Goal: Task Accomplishment & Management: Manage account settings

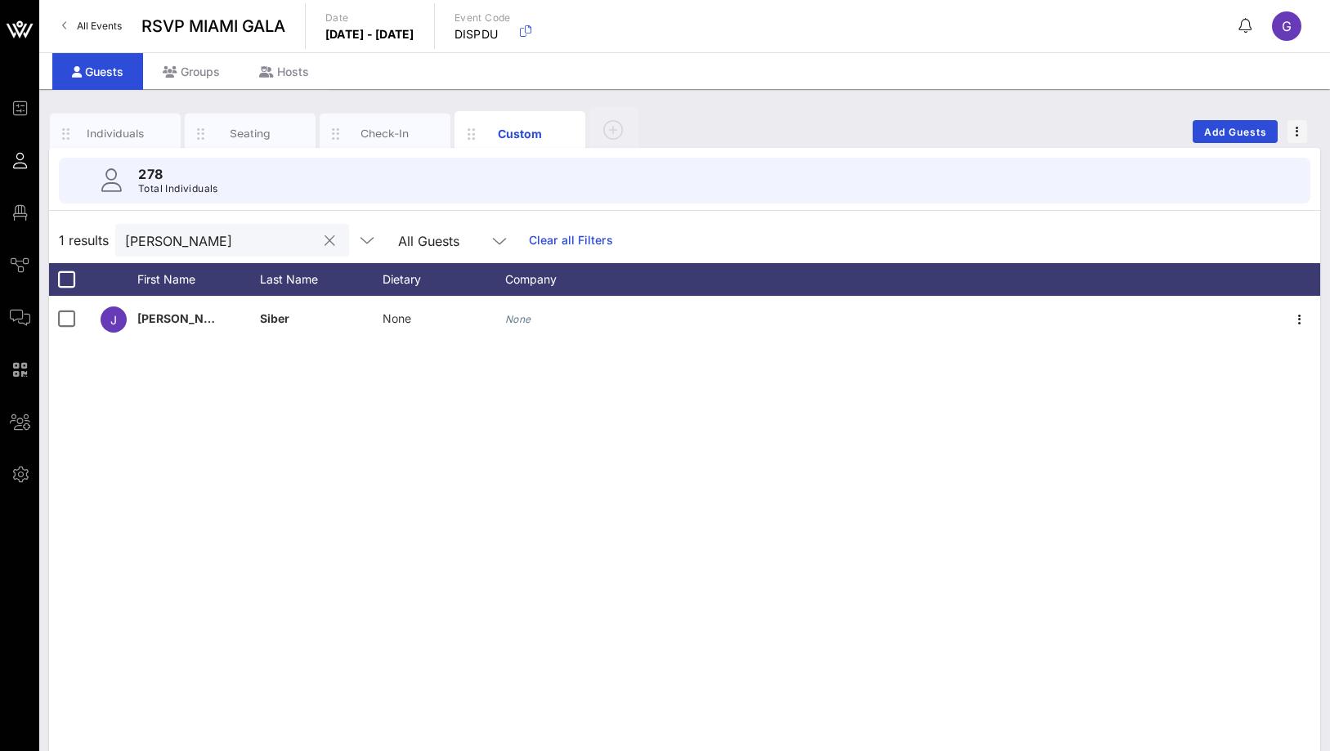
click at [325, 248] on button "clear icon" at bounding box center [330, 241] width 11 height 16
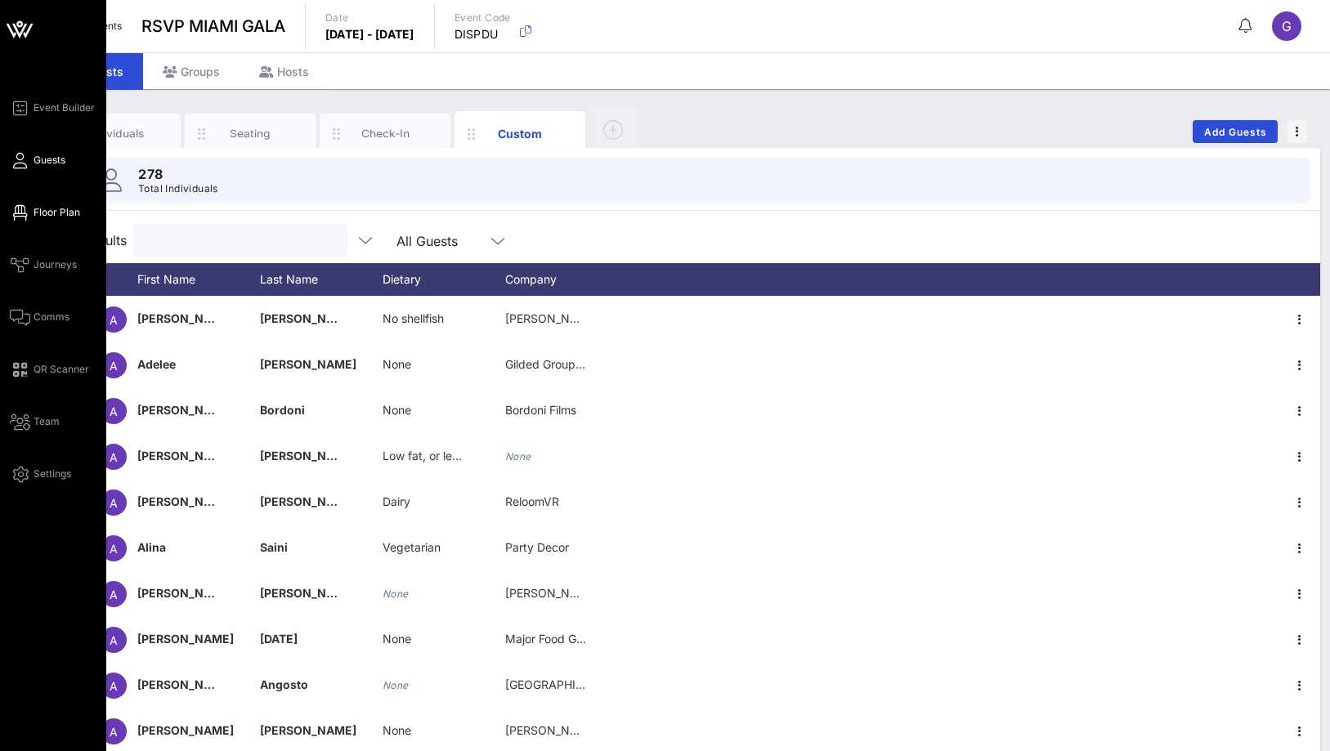
click at [27, 212] on icon at bounding box center [20, 213] width 20 height 2
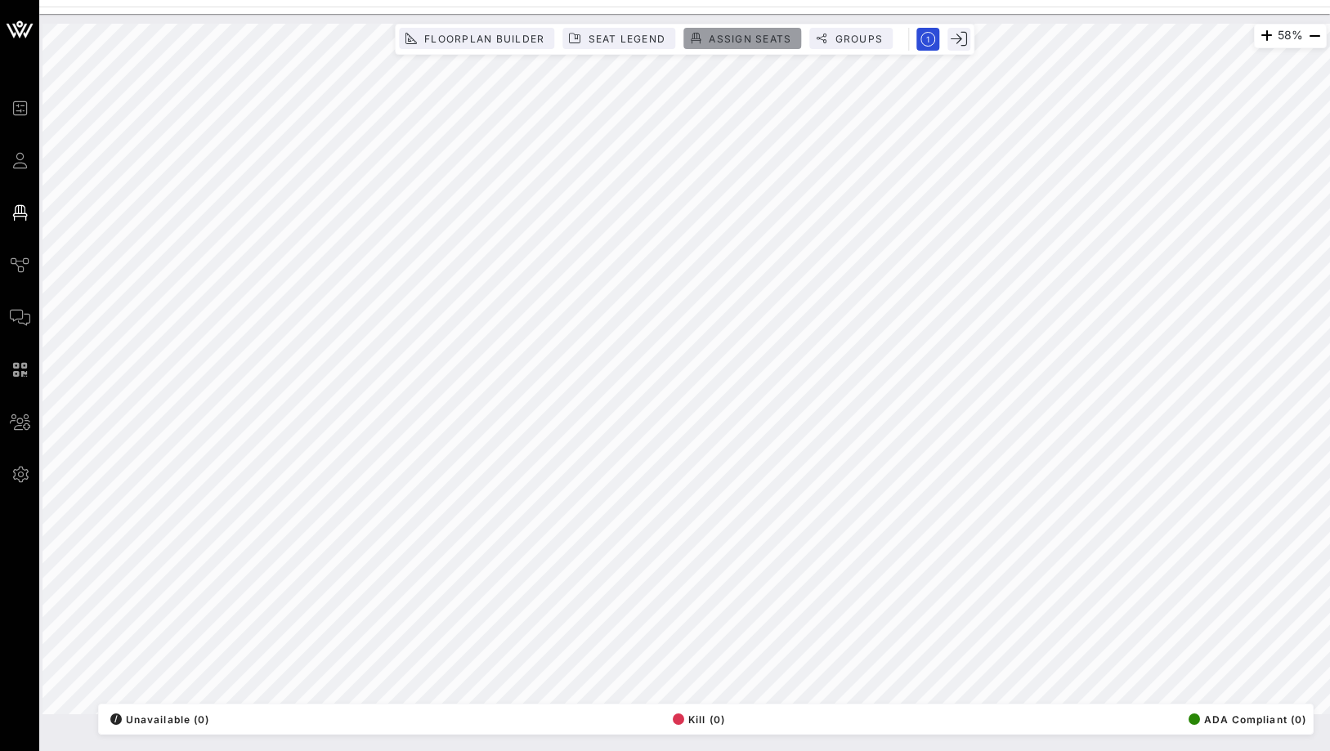
click at [728, 31] on button "Assign Seats" at bounding box center [743, 38] width 118 height 21
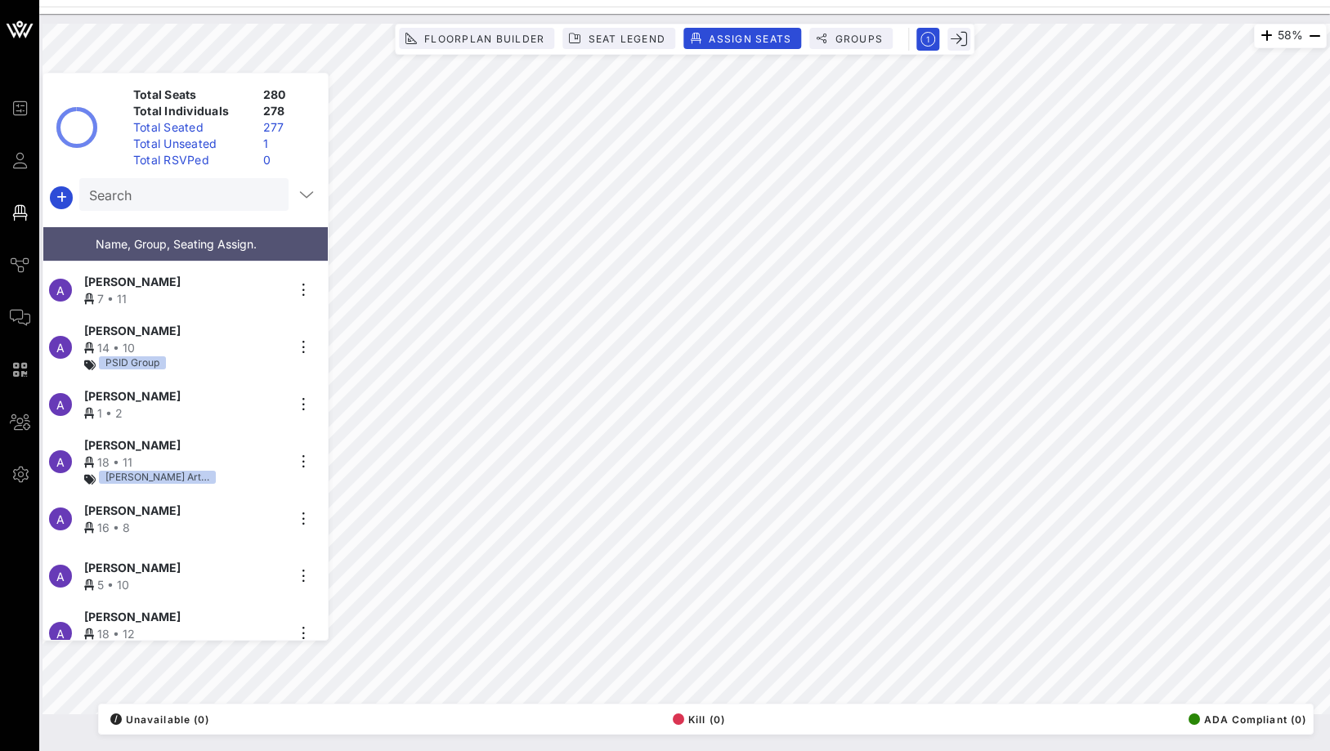
click at [247, 148] on div "Total Unseated" at bounding box center [192, 144] width 130 height 16
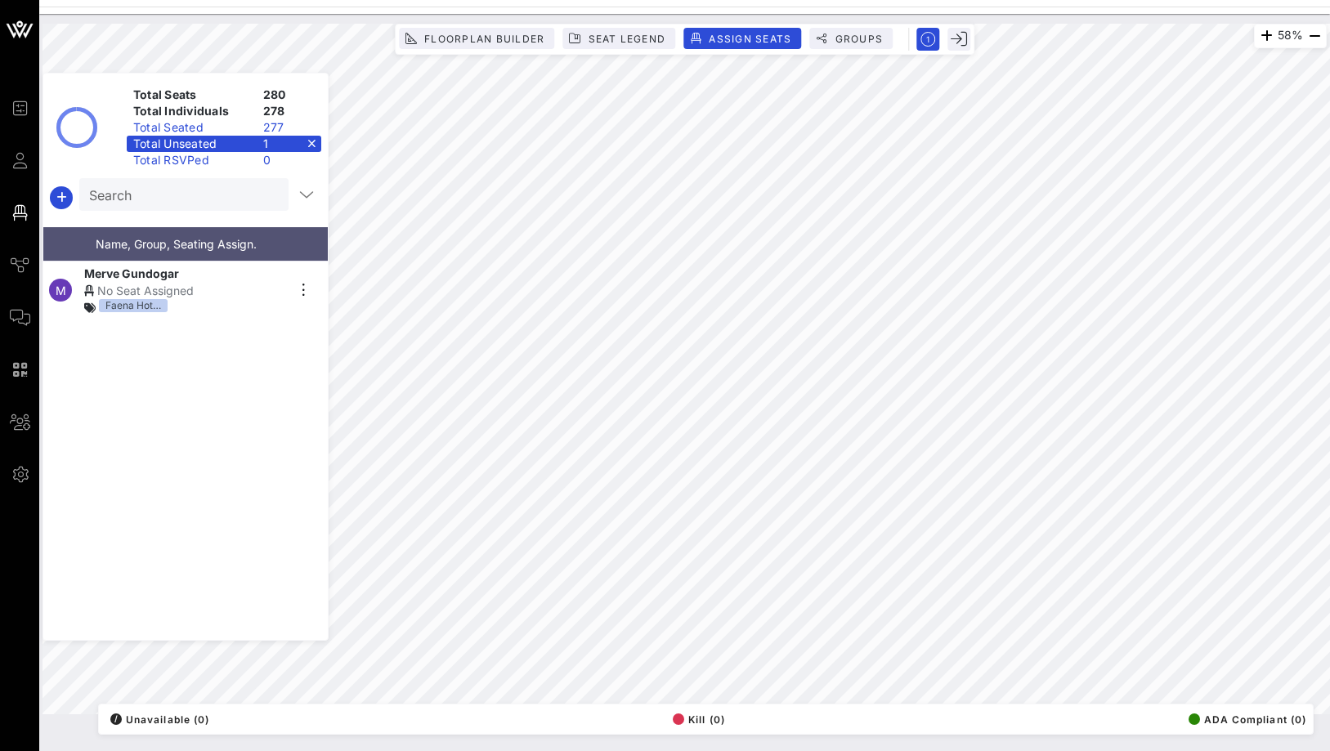
click at [312, 145] on div "Total Unseated 1" at bounding box center [224, 144] width 195 height 16
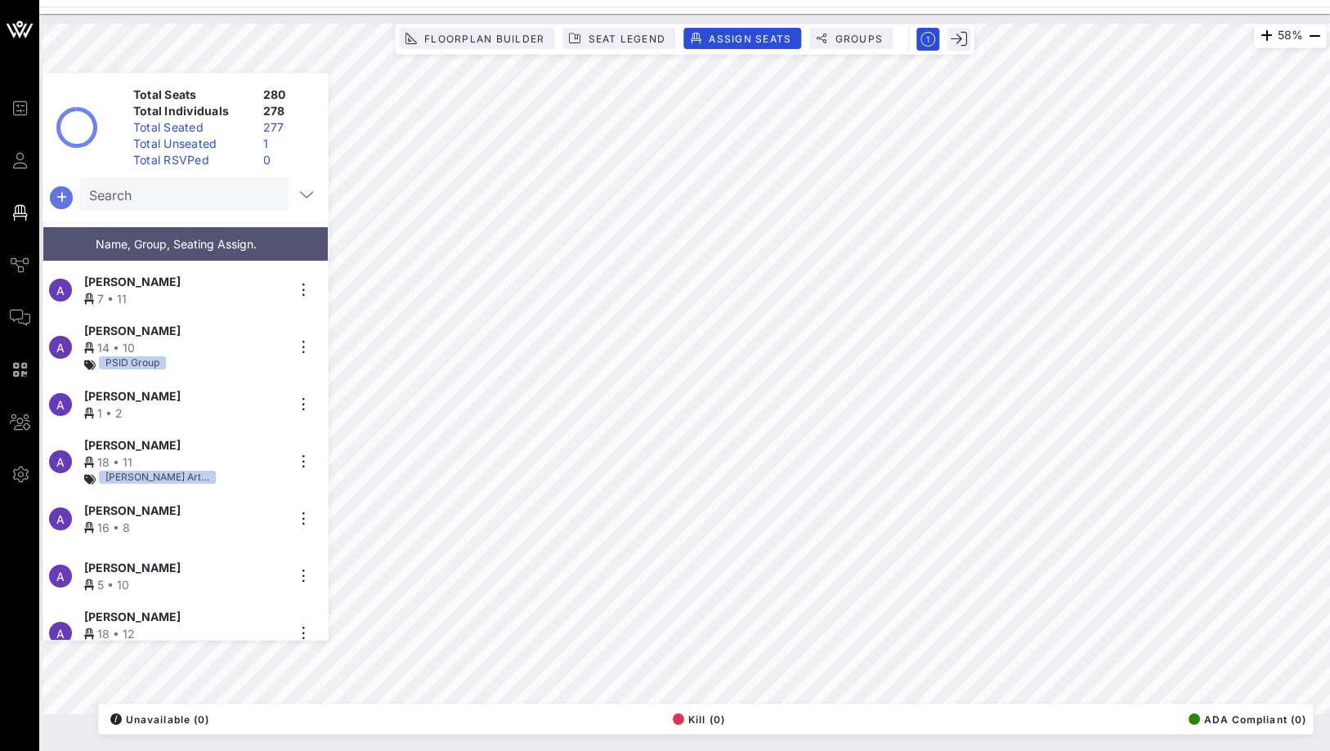
click at [71, 195] on span "button" at bounding box center [61, 198] width 23 height 20
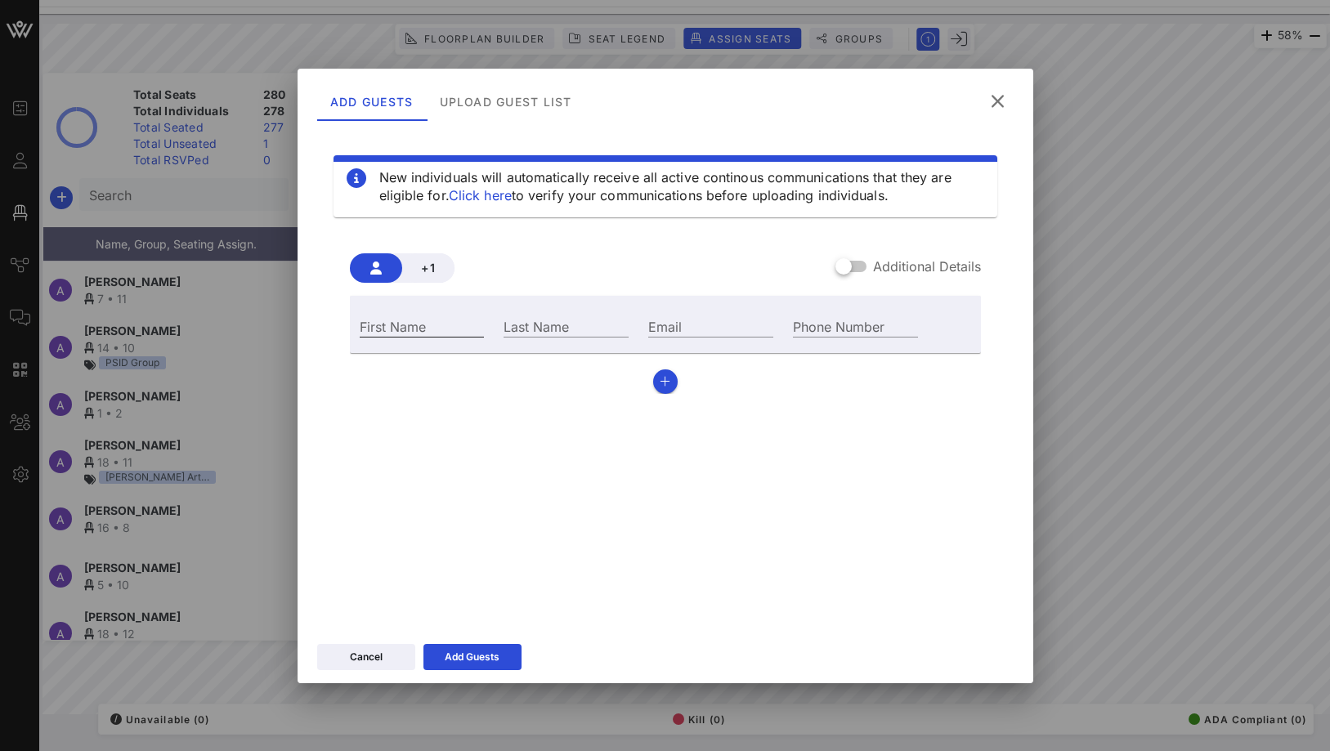
click at [414, 321] on div "First Name" at bounding box center [422, 326] width 125 height 21
type input "Britanee"
click at [577, 326] on input "Last Name" at bounding box center [566, 326] width 125 height 21
type input "[PERSON_NAME]"
click at [465, 657] on div "Add Guests" at bounding box center [472, 657] width 55 height 16
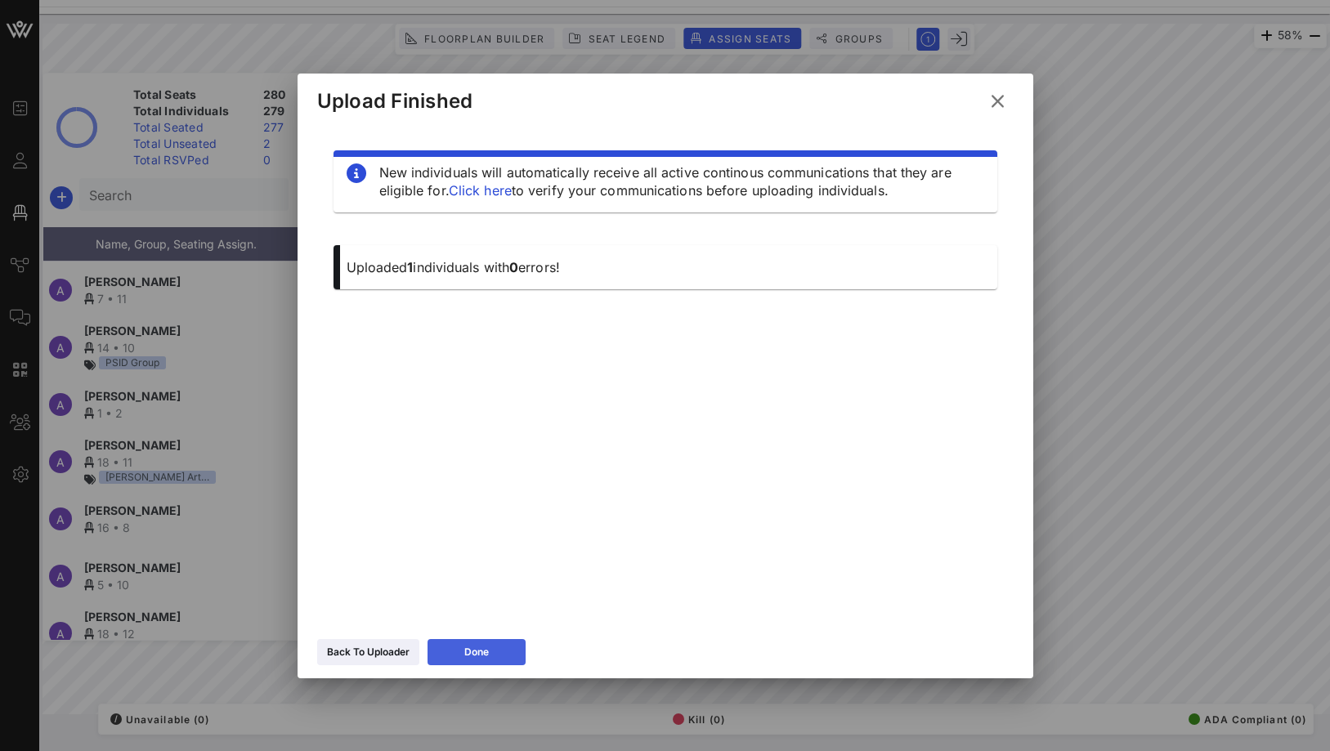
click at [475, 639] on button "Done" at bounding box center [477, 652] width 98 height 26
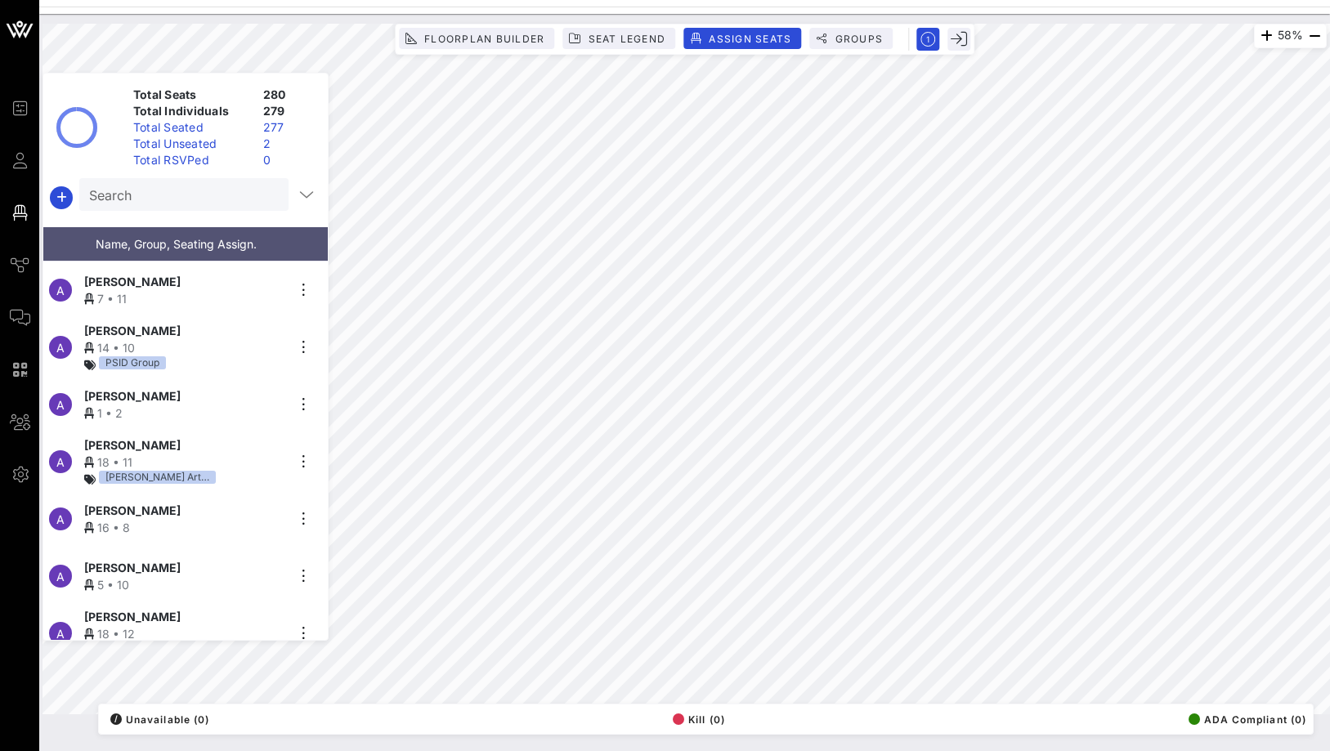
click at [226, 137] on div "Total Unseated" at bounding box center [192, 144] width 130 height 16
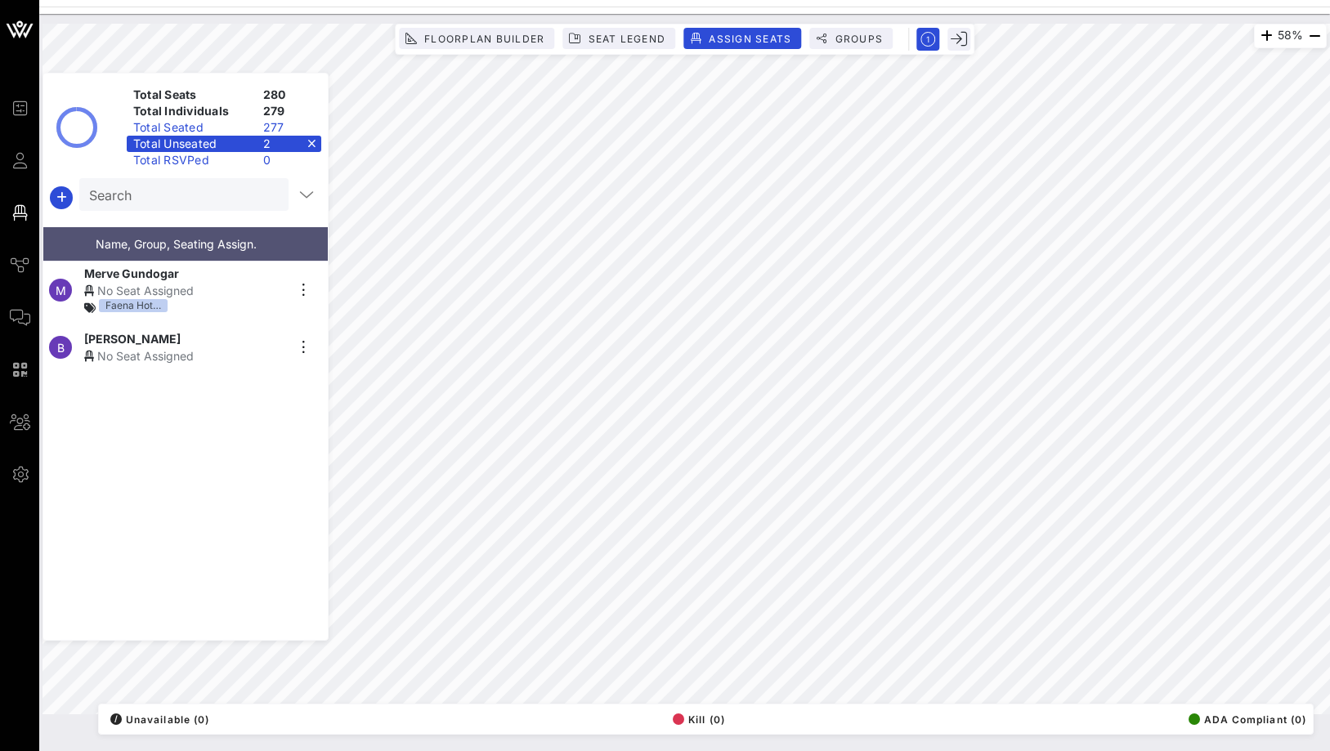
click at [316, 141] on div "2" at bounding box center [289, 144] width 65 height 16
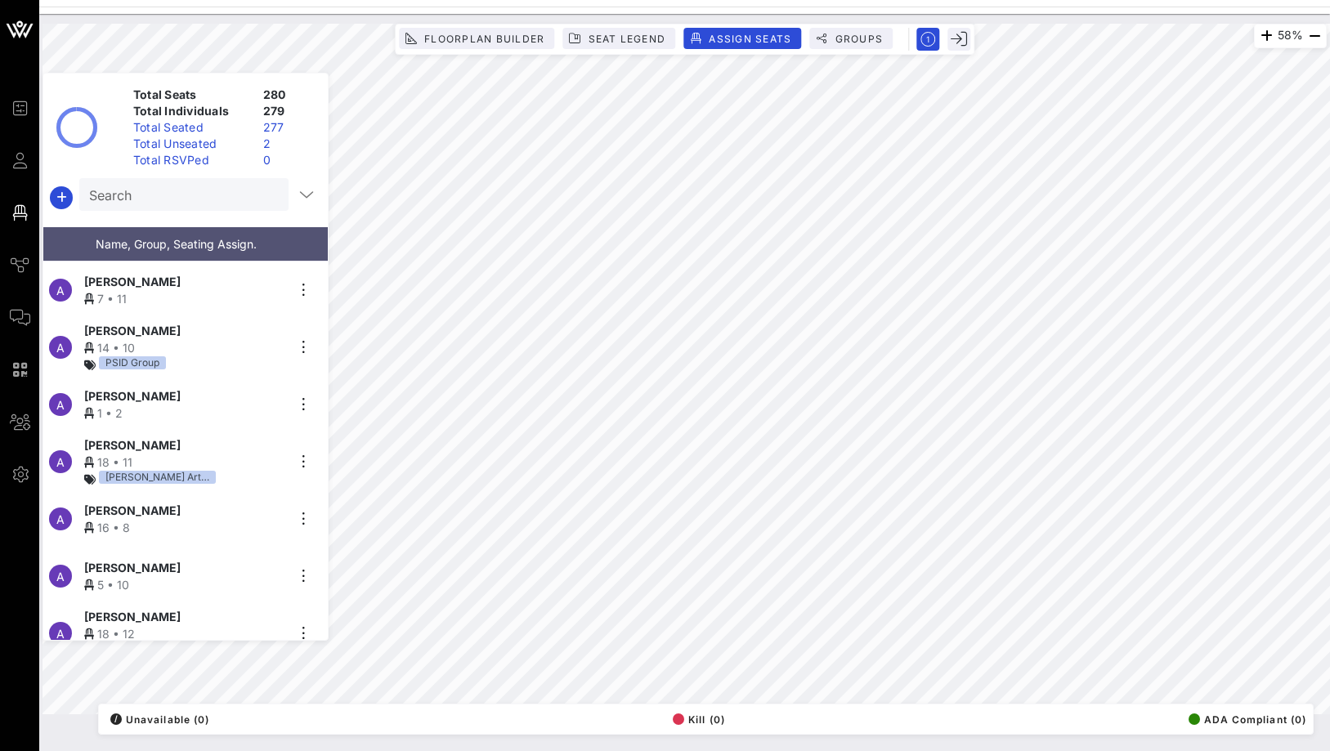
click at [216, 205] on div "Search" at bounding box center [182, 194] width 186 height 33
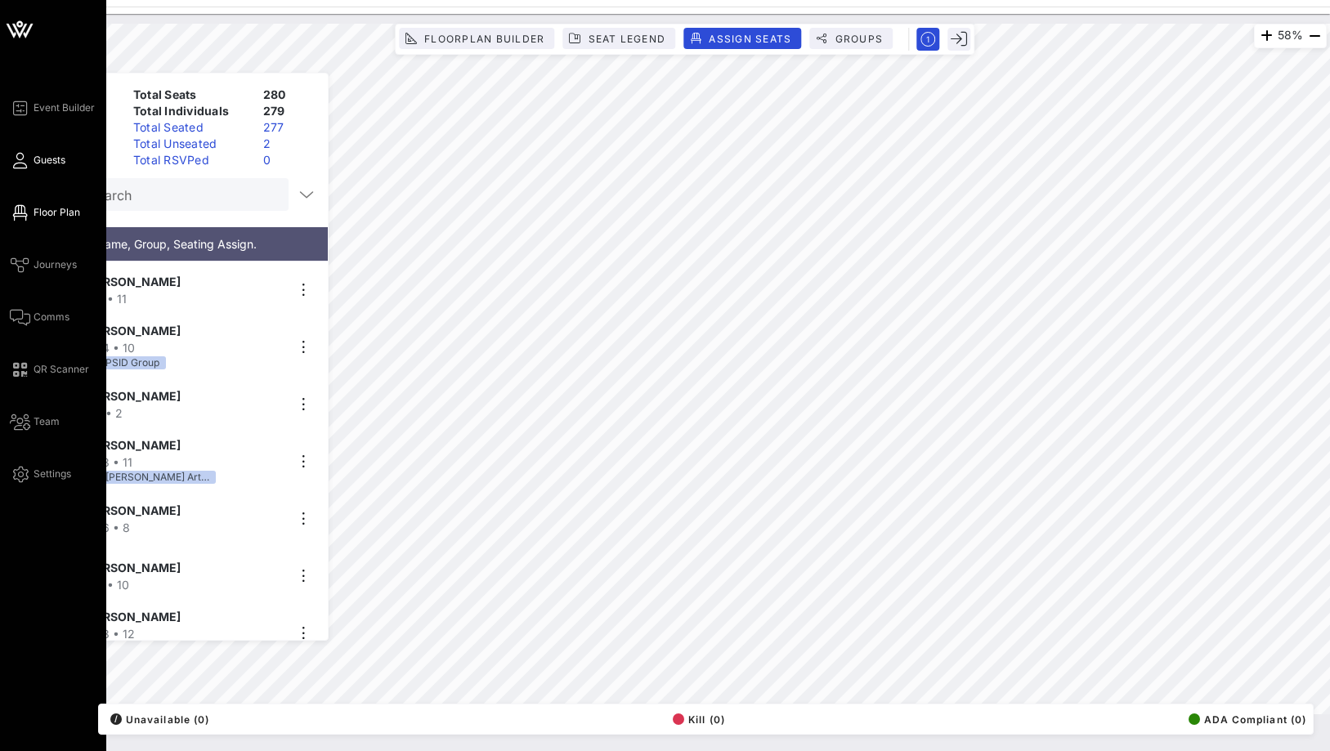
click at [21, 162] on icon at bounding box center [20, 160] width 20 height 2
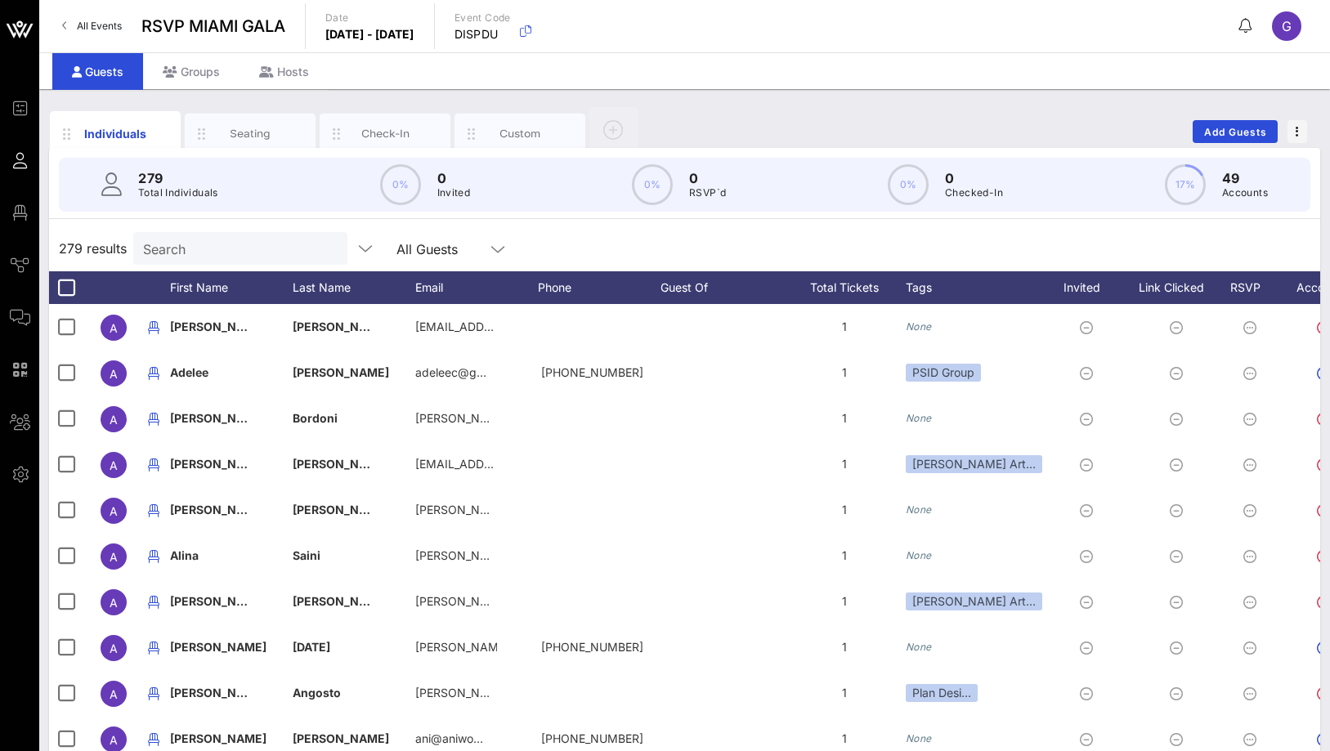
click at [182, 201] on div "279 Total Individuals 0% 0 Invited 0% 0 RSVP`d 0% 0 Checked-In 17% 49 Accounts" at bounding box center [685, 185] width 1252 height 54
click at [181, 236] on div "Search" at bounding box center [238, 248] width 191 height 33
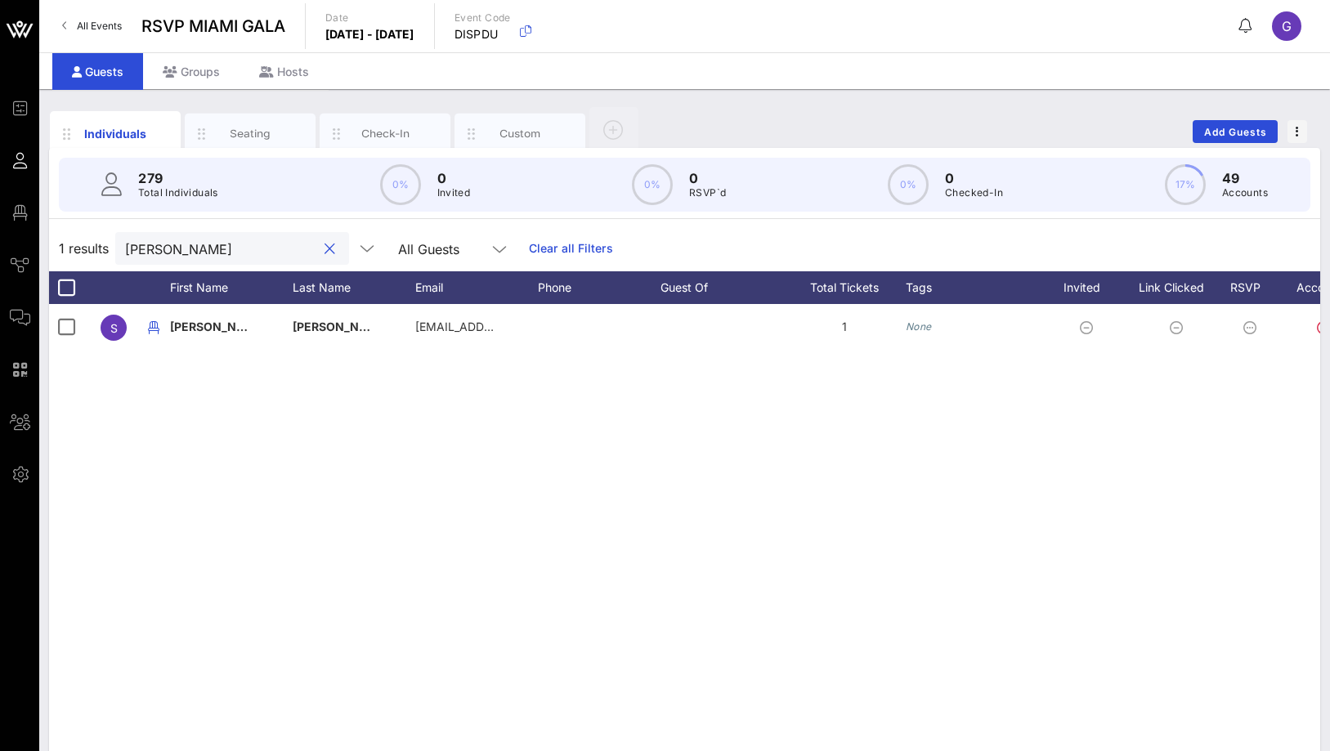
scroll to position [0, 92]
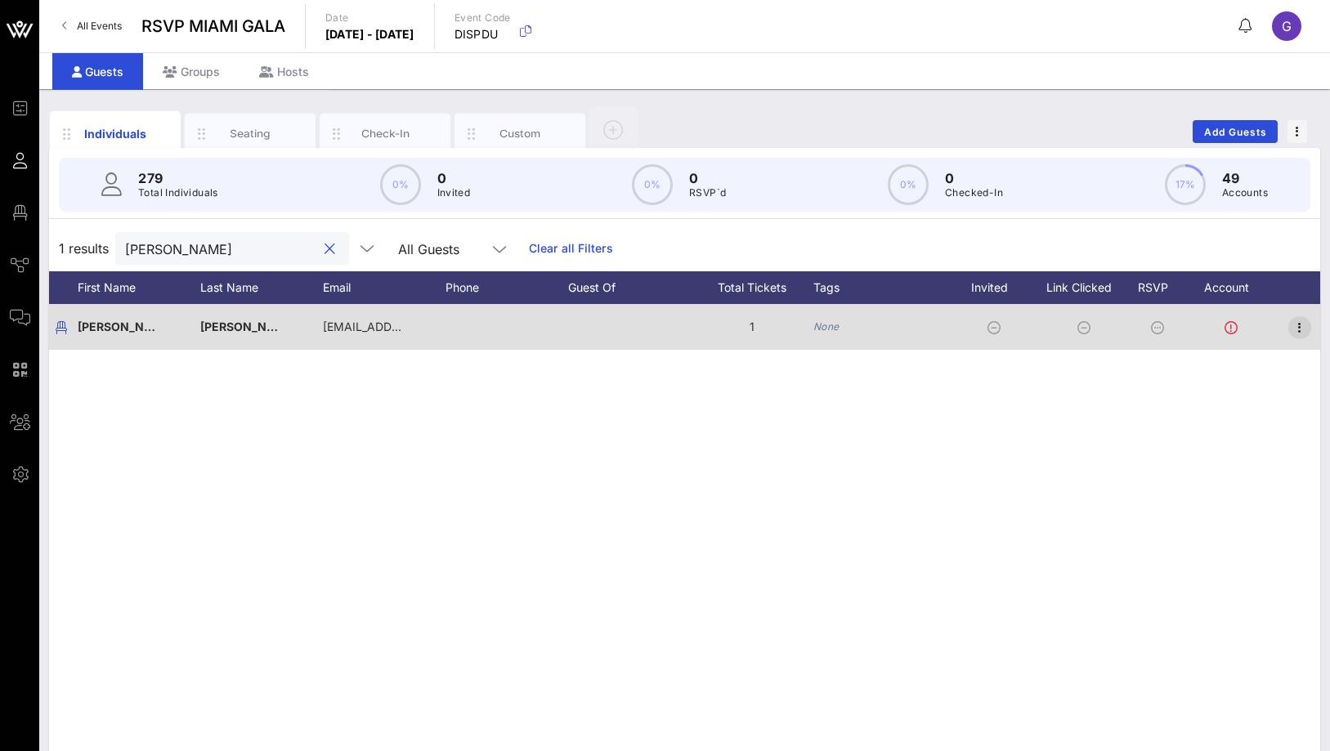
type input "[PERSON_NAME]"
click at [1297, 333] on icon "button" at bounding box center [1300, 328] width 20 height 20
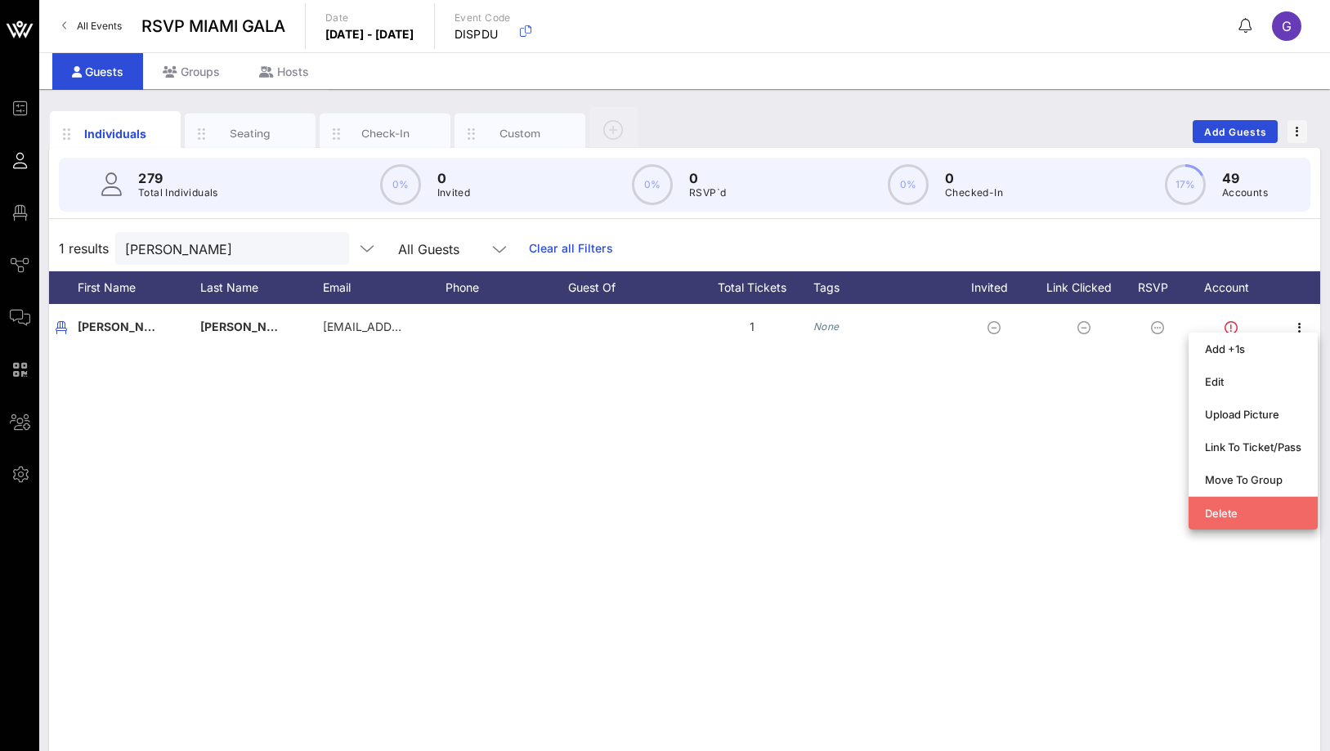
click at [1223, 523] on div "Delete" at bounding box center [1253, 513] width 96 height 26
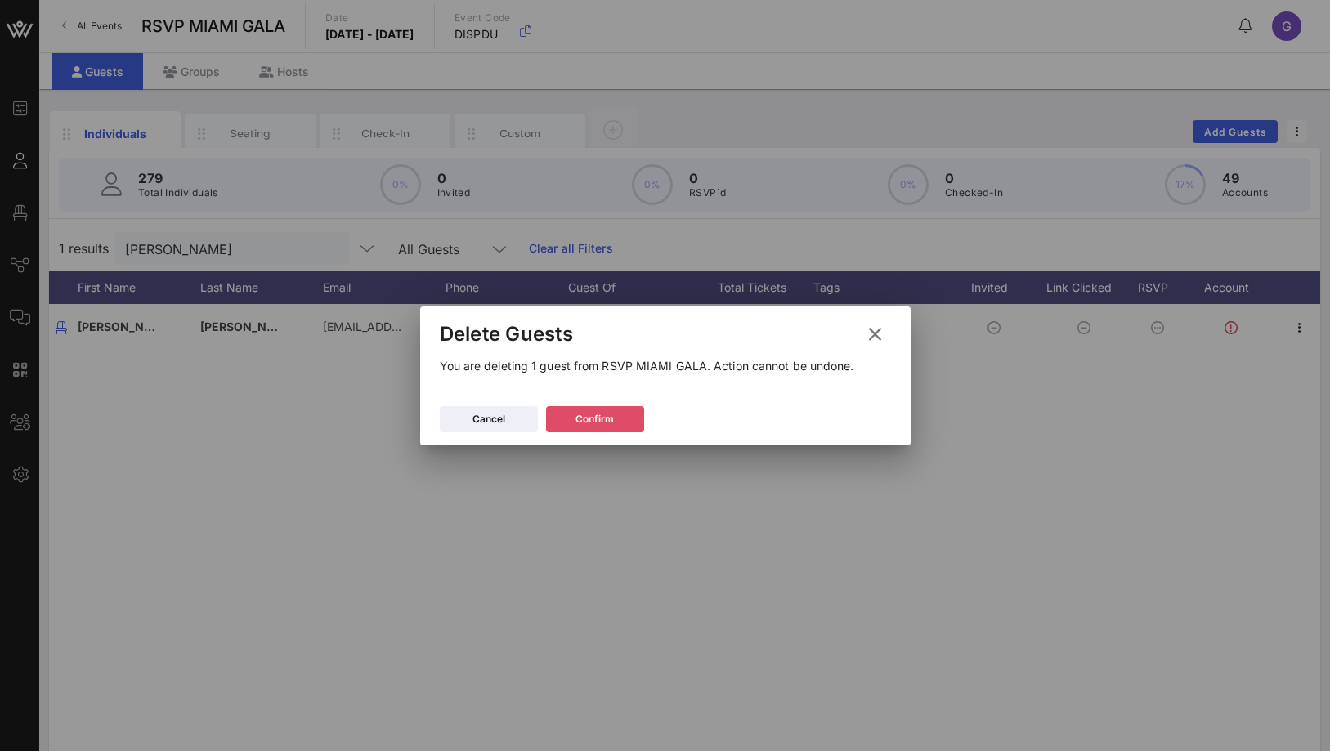
click at [586, 411] on div "Confirm" at bounding box center [595, 419] width 38 height 16
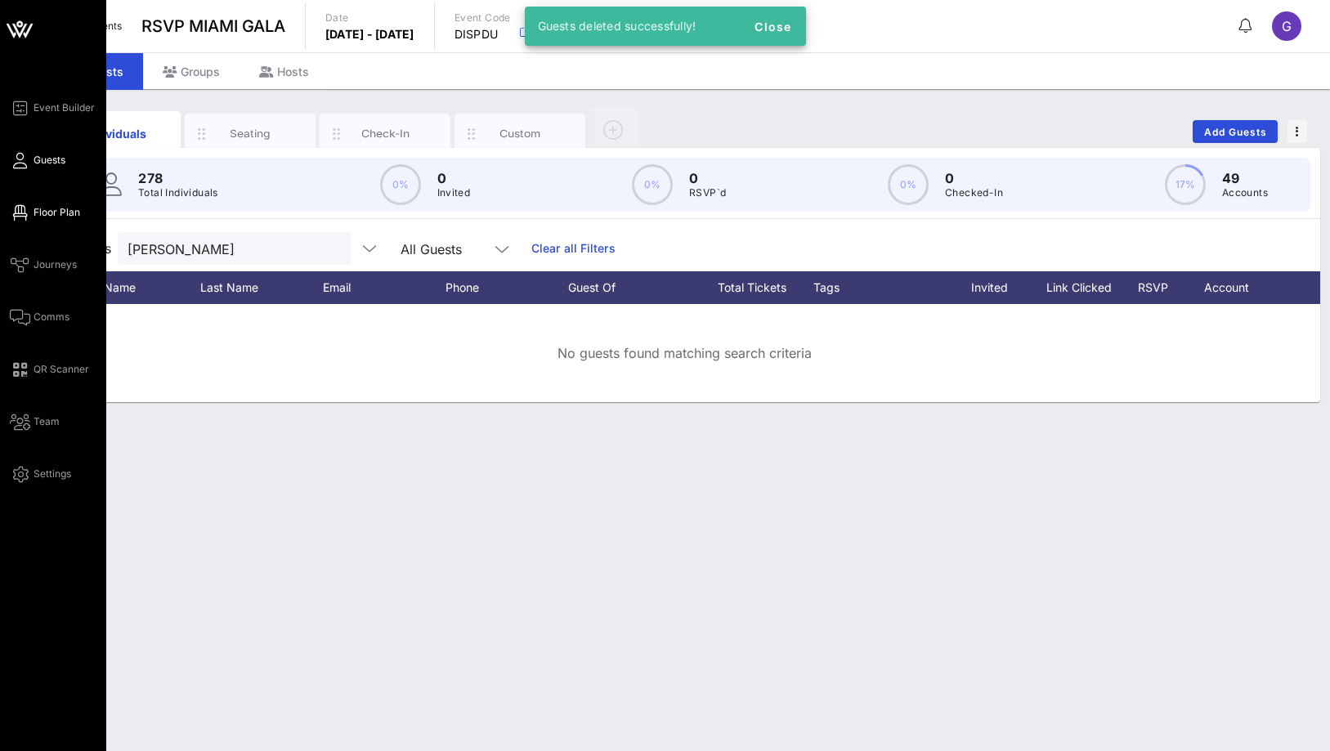
click at [25, 213] on icon at bounding box center [20, 213] width 20 height 2
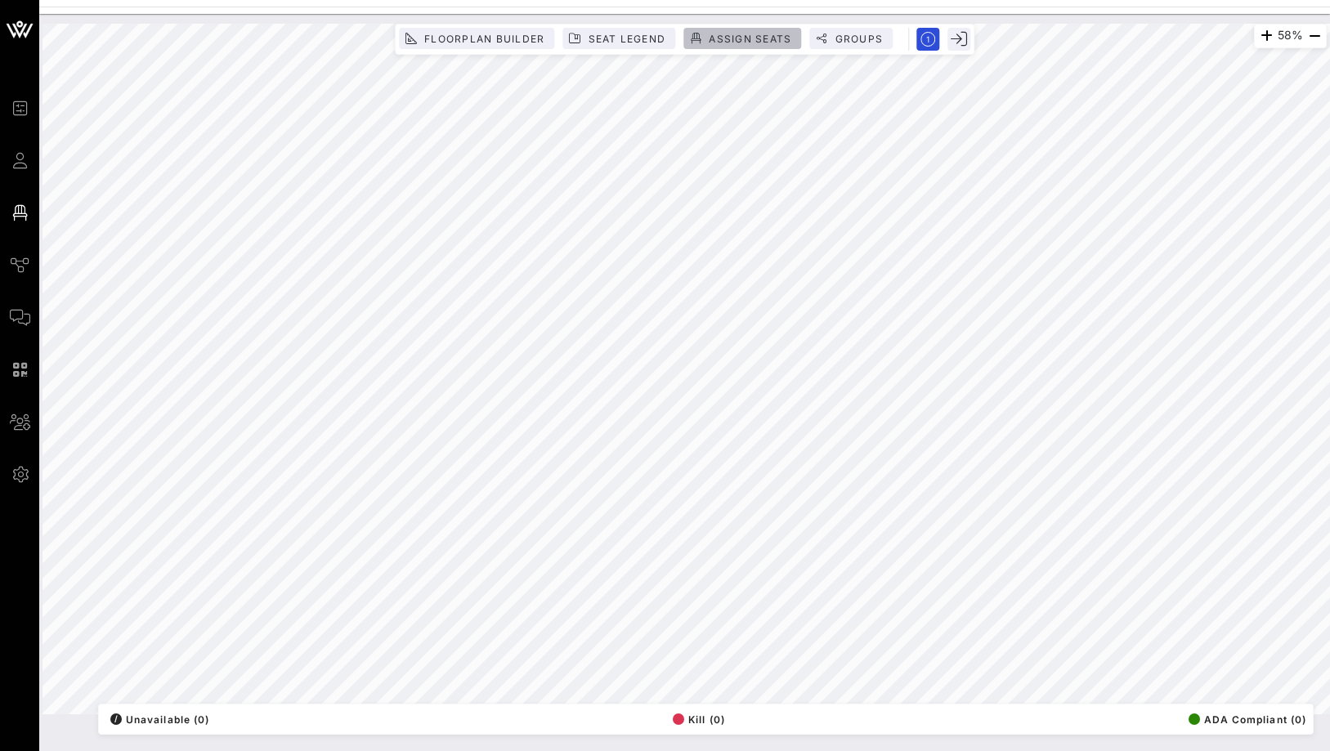
click at [716, 33] on span "Assign Seats" at bounding box center [749, 39] width 83 height 12
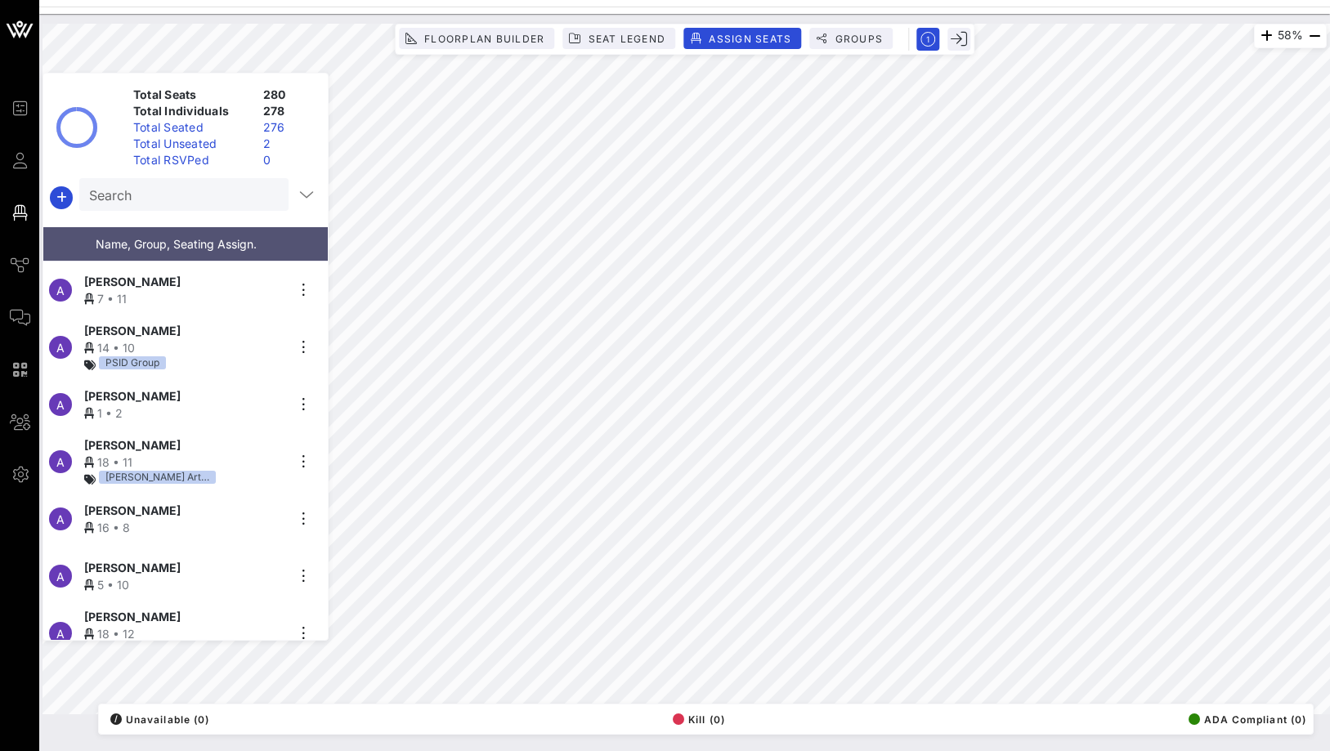
click at [244, 139] on div "Total Unseated" at bounding box center [192, 144] width 130 height 16
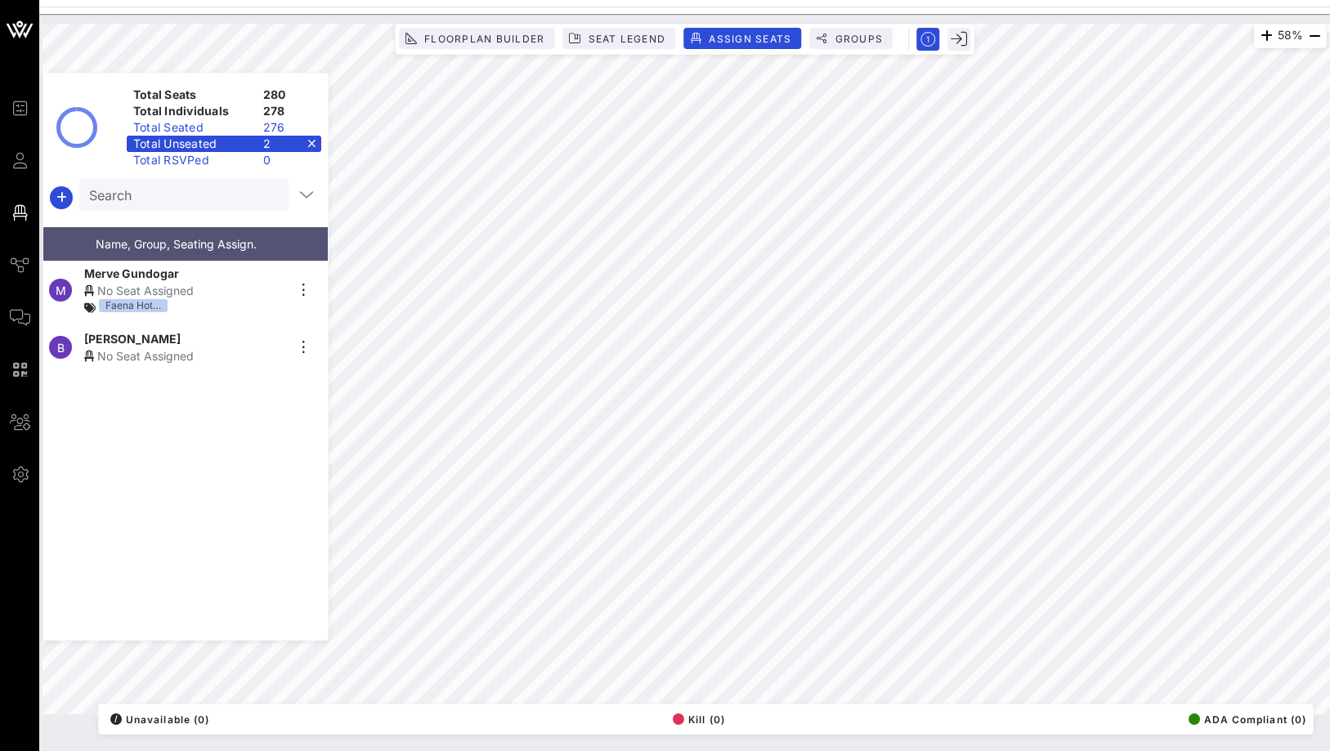
click at [170, 339] on div "[PERSON_NAME]" at bounding box center [184, 338] width 201 height 17
click at [314, 146] on div "Total Unseated 1" at bounding box center [224, 144] width 195 height 16
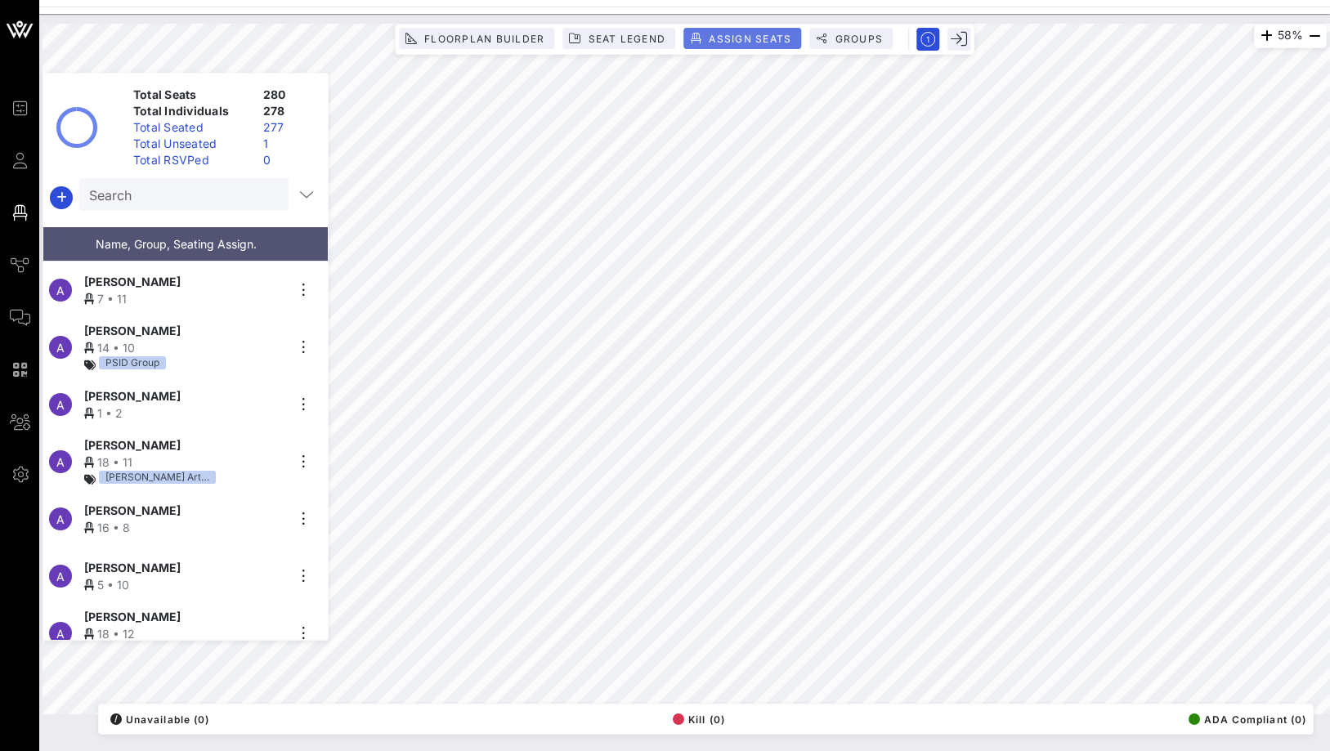
click at [763, 37] on span "Assign Seats" at bounding box center [749, 39] width 83 height 12
